Goal: Task Accomplishment & Management: Manage account settings

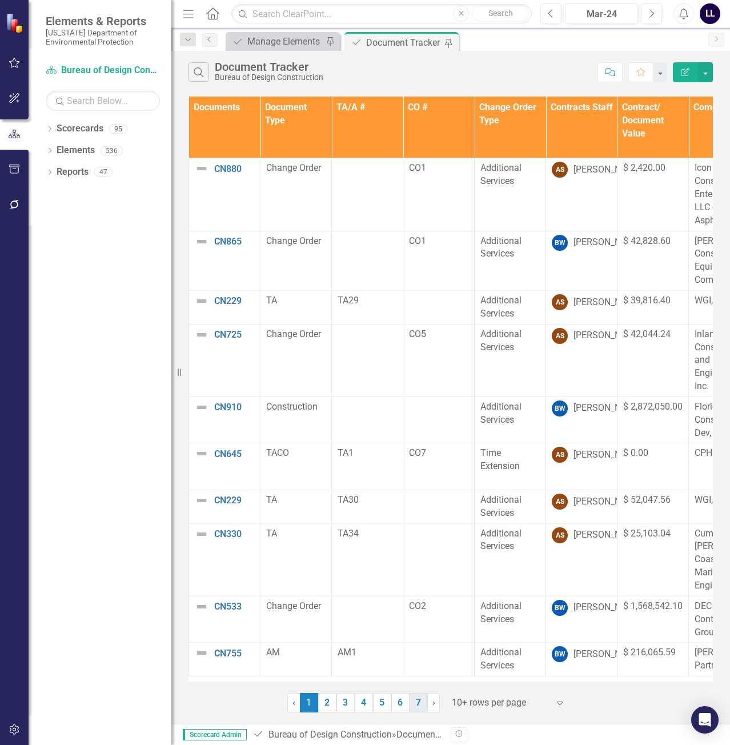
click at [416, 703] on link "7" at bounding box center [419, 702] width 18 height 19
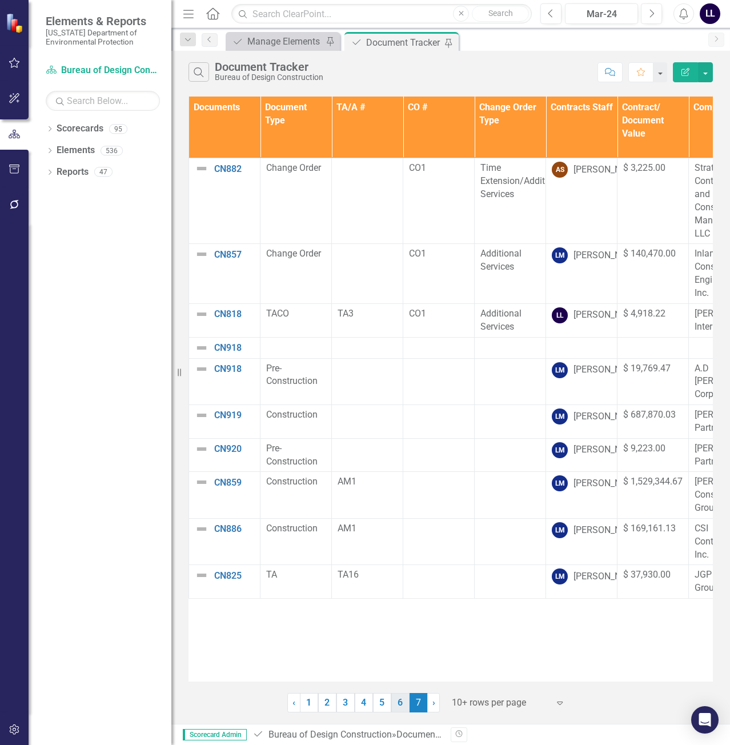
click at [405, 704] on link "6" at bounding box center [400, 702] width 18 height 19
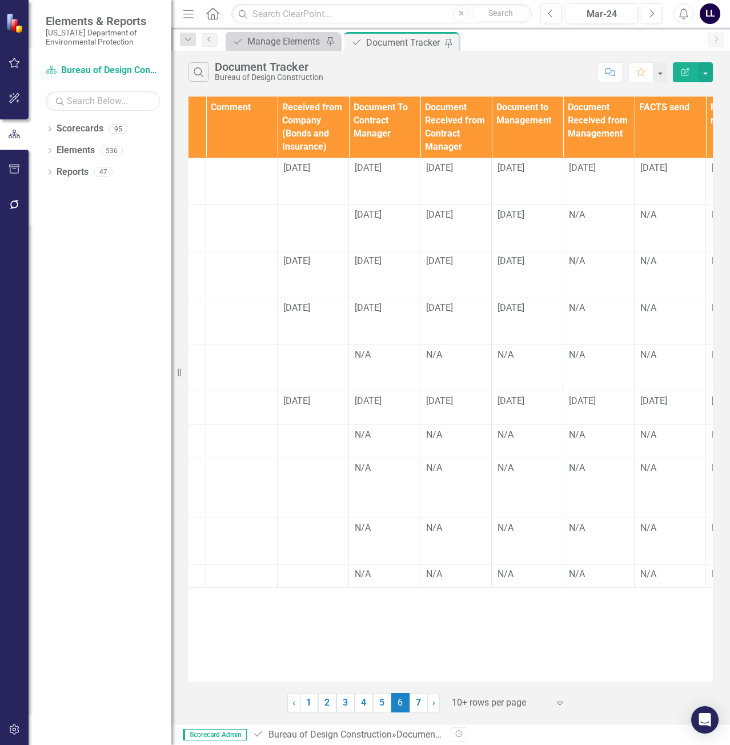
scroll to position [0, 1345]
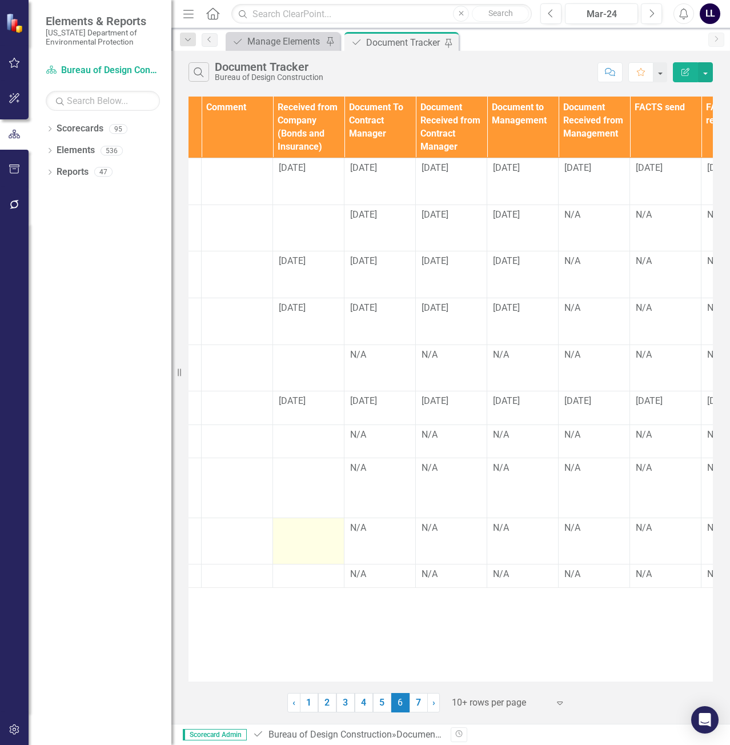
click at [305, 530] on div at bounding box center [308, 529] width 59 height 14
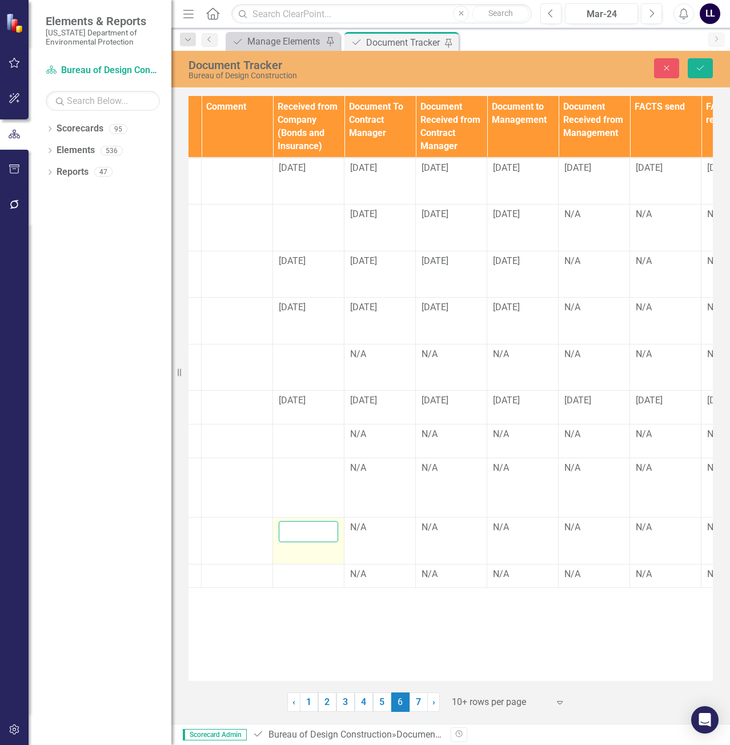
click at [297, 530] on input "text" at bounding box center [308, 531] width 59 height 21
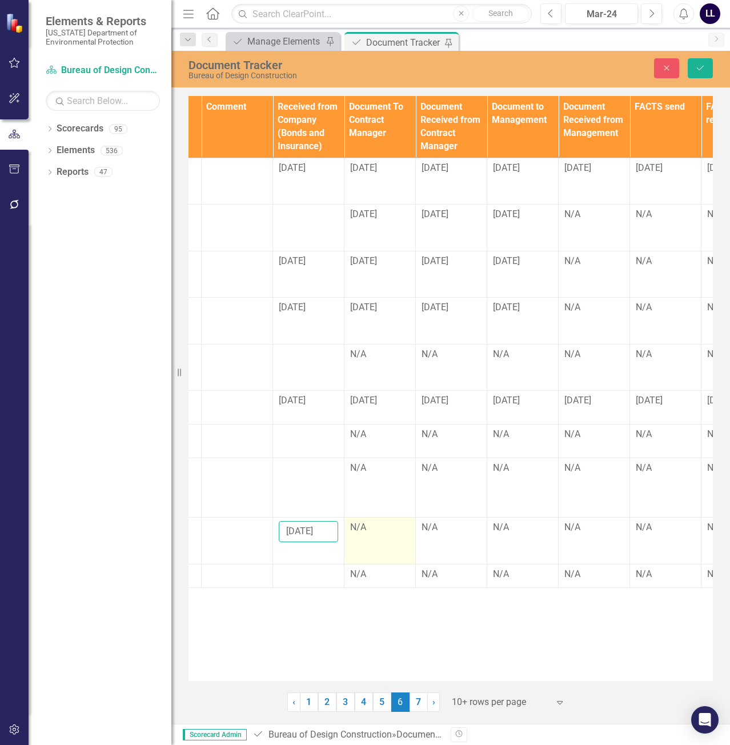
type input "[DATE]"
click at [383, 528] on div "N/A" at bounding box center [379, 527] width 59 height 13
click at [373, 529] on div "N/A" at bounding box center [379, 527] width 59 height 13
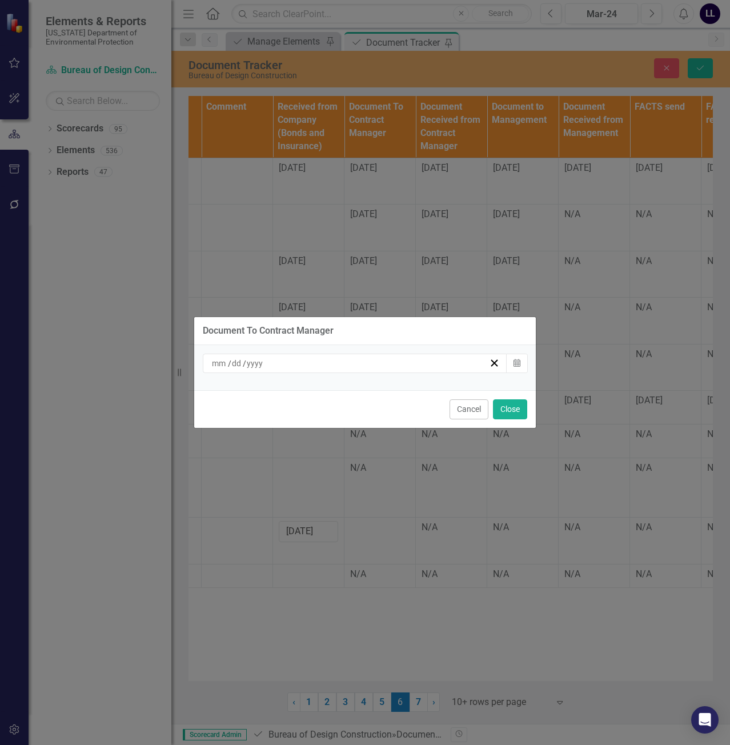
click at [418, 354] on div "/ /" at bounding box center [355, 363] width 305 height 19
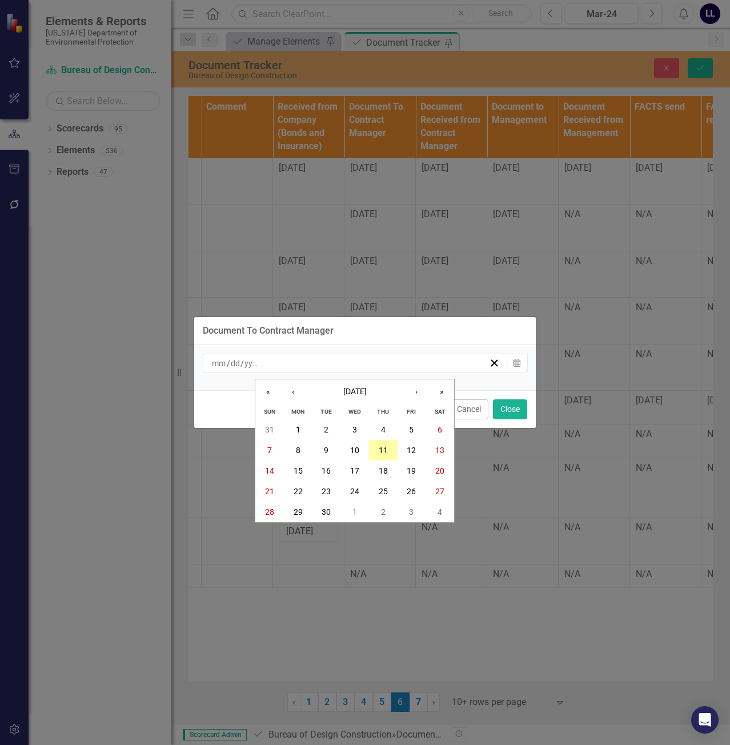
click at [378, 450] on button "11" at bounding box center [383, 450] width 29 height 21
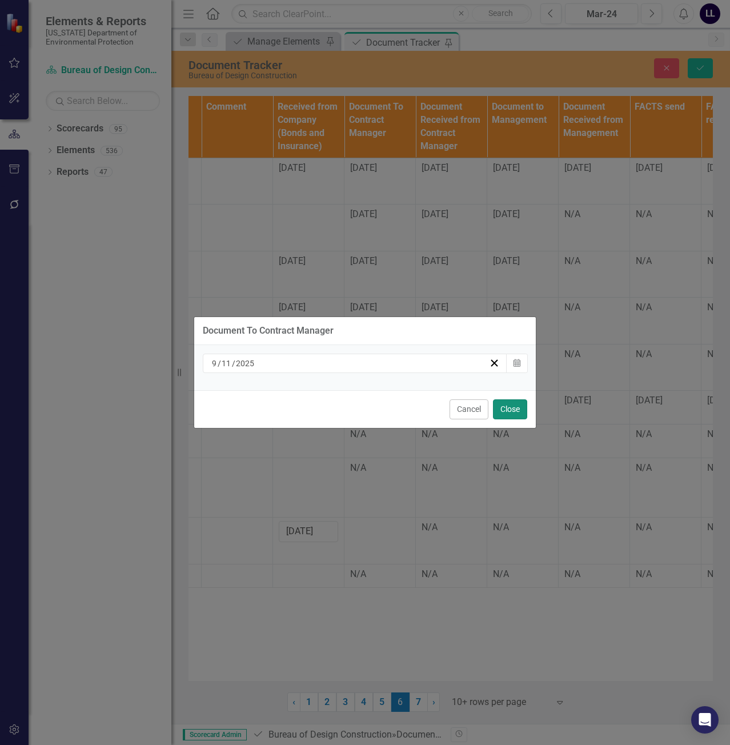
click at [510, 410] on button "Close" at bounding box center [510, 409] width 34 height 20
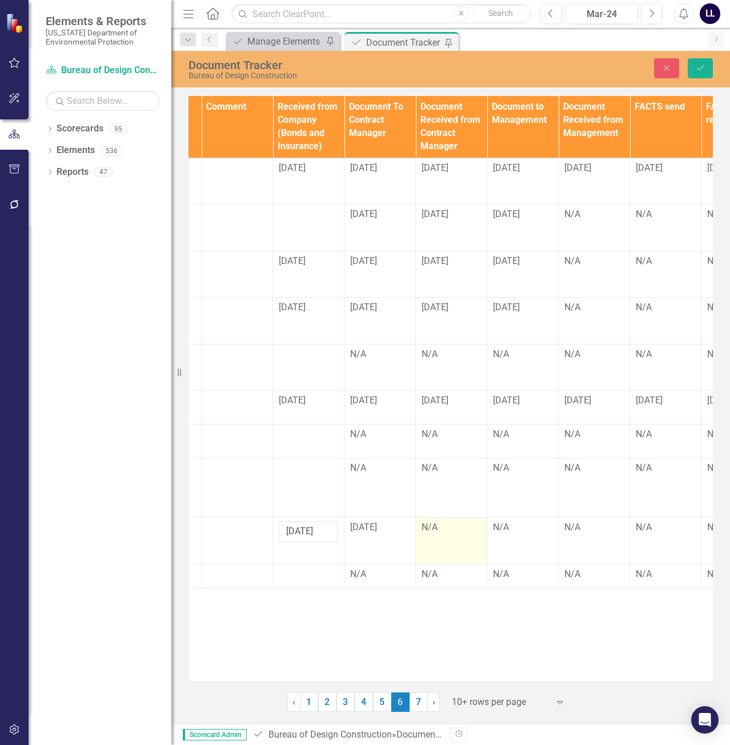
click at [443, 527] on div "N/A" at bounding box center [451, 527] width 59 height 13
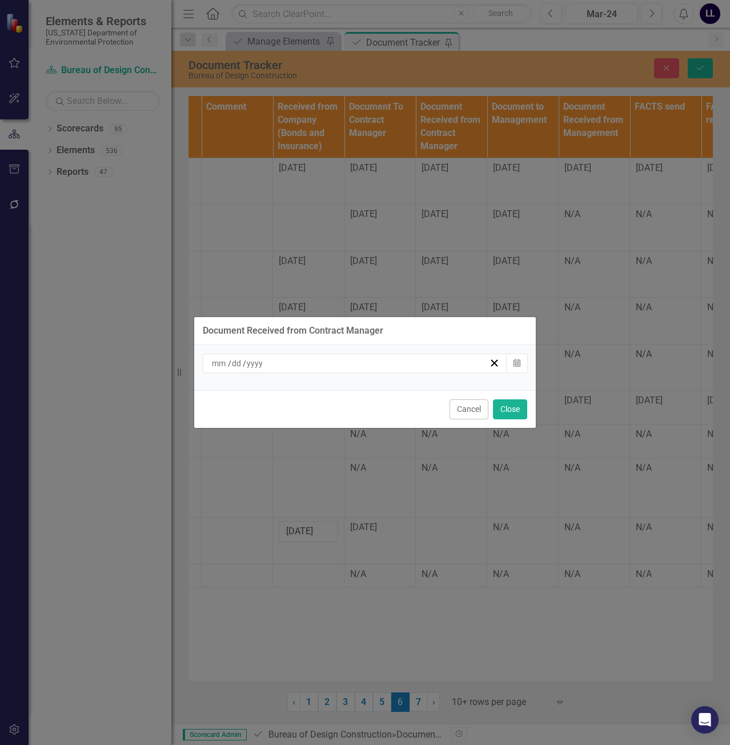
click at [456, 363] on div "/ /" at bounding box center [349, 363] width 279 height 11
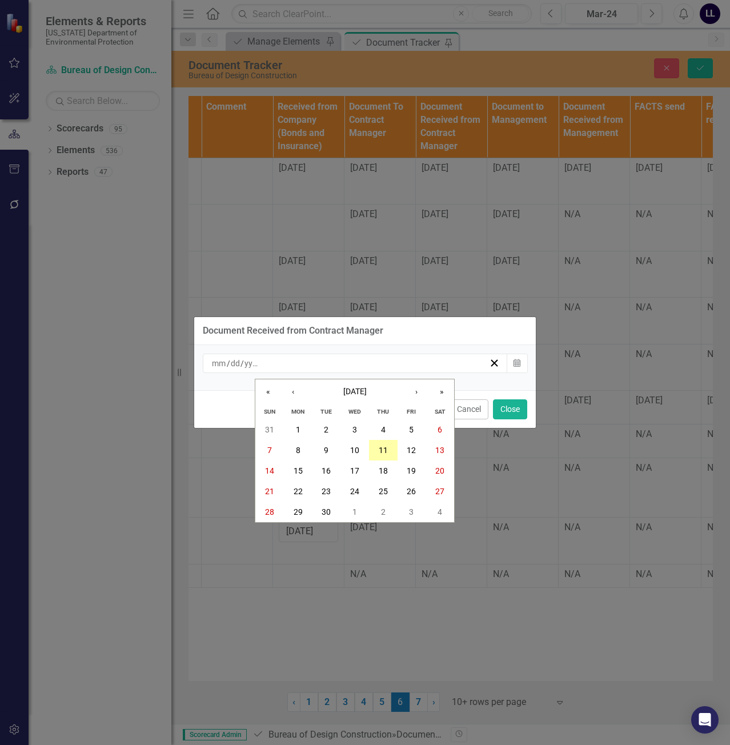
click at [389, 451] on button "11" at bounding box center [383, 450] width 29 height 21
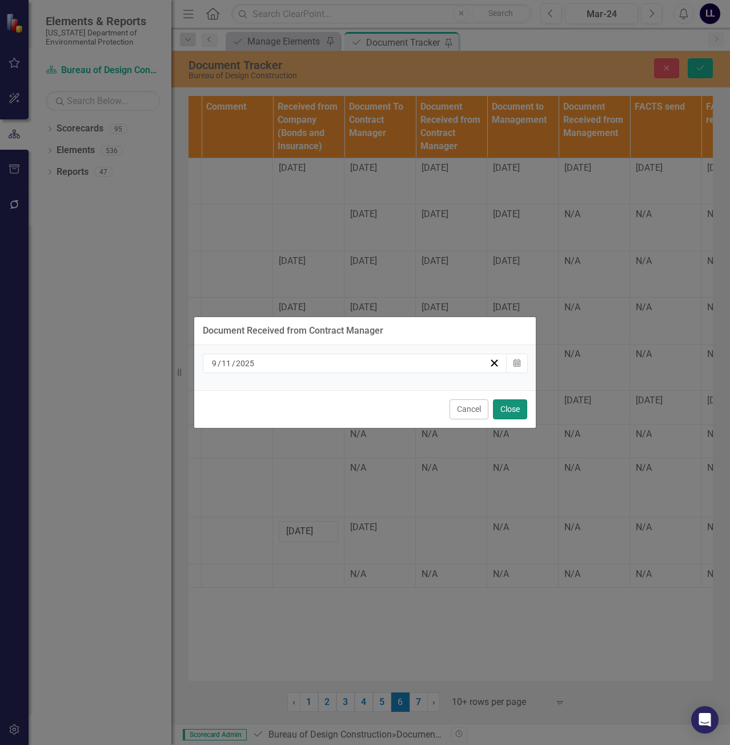
click at [522, 407] on button "Close" at bounding box center [510, 409] width 34 height 20
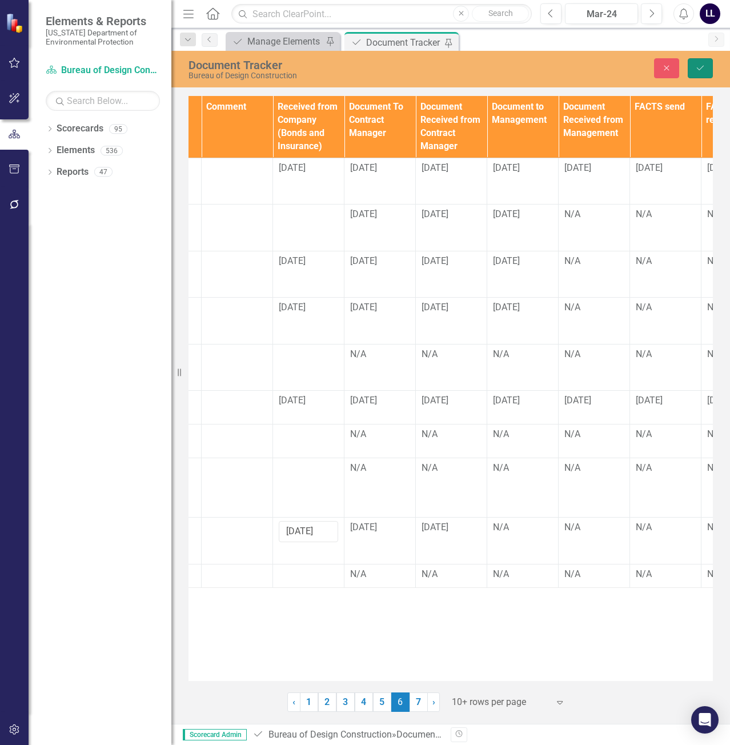
click at [706, 63] on button "Save" at bounding box center [700, 68] width 25 height 20
